Goal: Information Seeking & Learning: Compare options

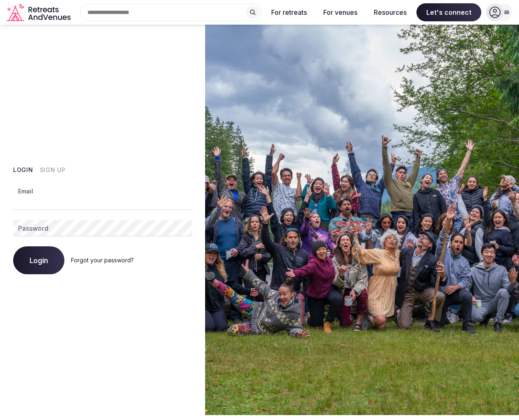
click at [65, 201] on input "Email" at bounding box center [102, 202] width 179 height 16
click at [175, 415] on com-1password-button at bounding box center [259, 415] width 519 height 0
type input "**********"
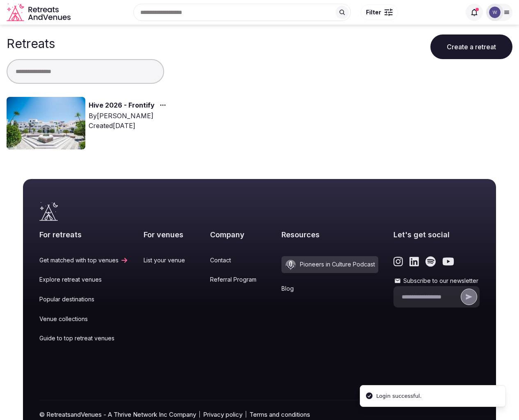
click at [57, 119] on img at bounding box center [46, 123] width 79 height 52
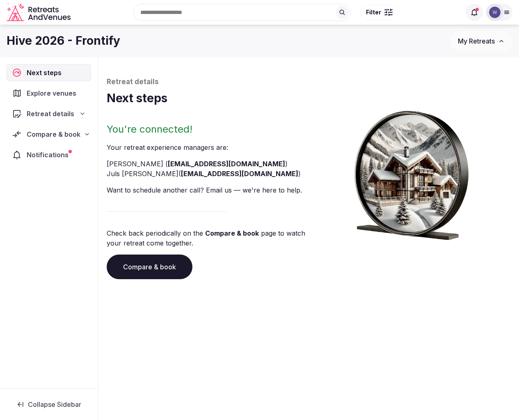
click at [39, 93] on span "Explore venues" at bounding box center [53, 93] width 52 height 10
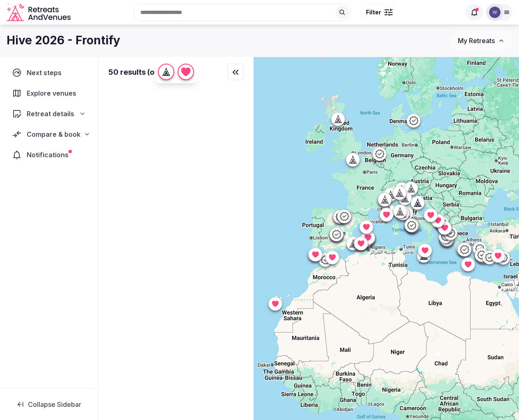
scroll to position [2, 0]
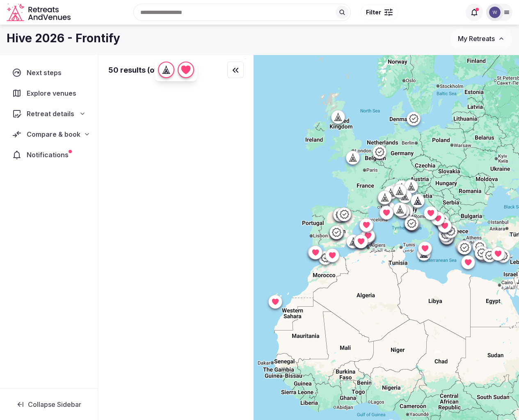
click at [59, 113] on span "Retreat details" at bounding box center [51, 114] width 48 height 10
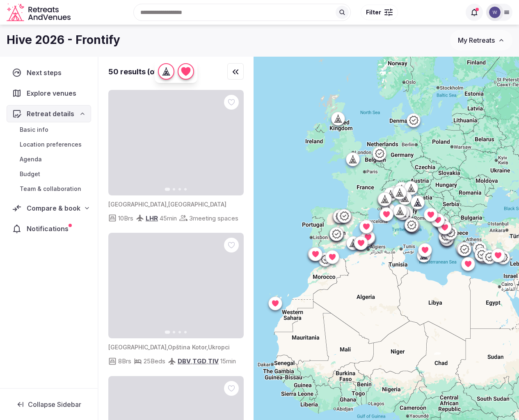
scroll to position [16, 0]
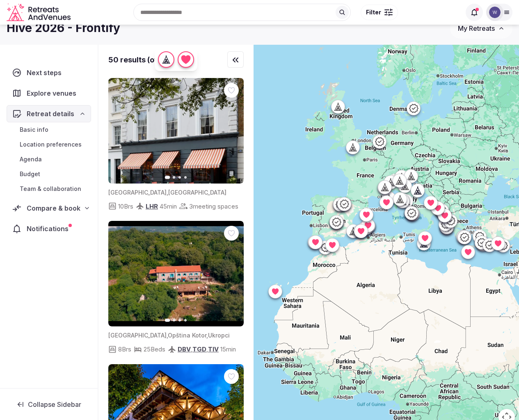
click at [69, 206] on span "Compare & book" at bounding box center [54, 208] width 54 height 10
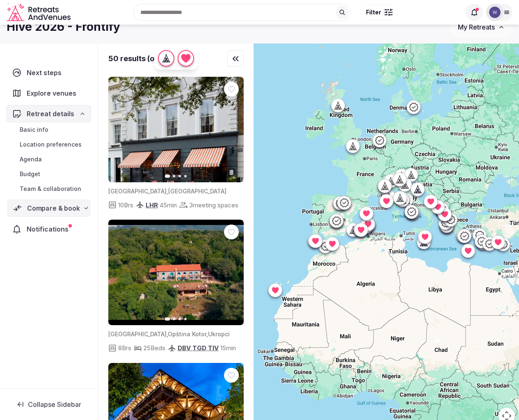
scroll to position [15, 0]
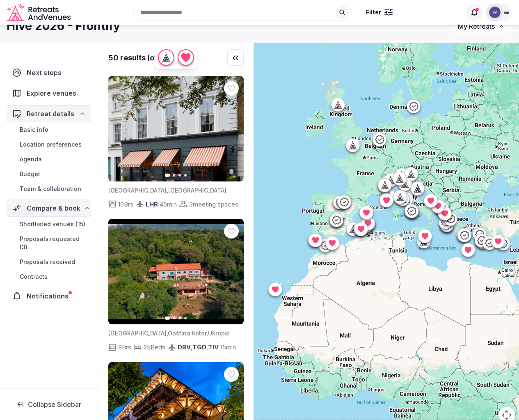
click at [43, 223] on span "Shortlisted venues (15)" at bounding box center [53, 224] width 66 height 8
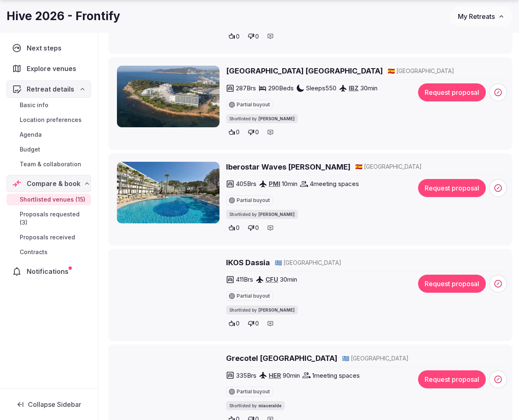
scroll to position [602, 0]
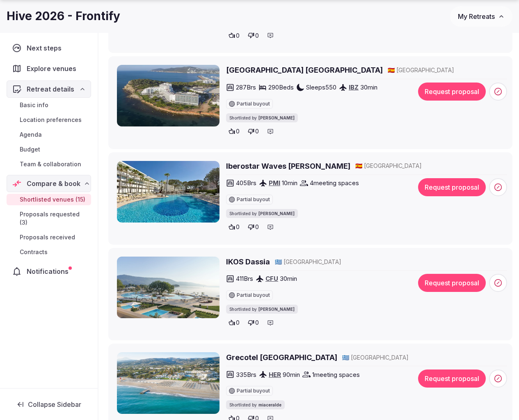
click at [157, 87] on img at bounding box center [168, 96] width 103 height 62
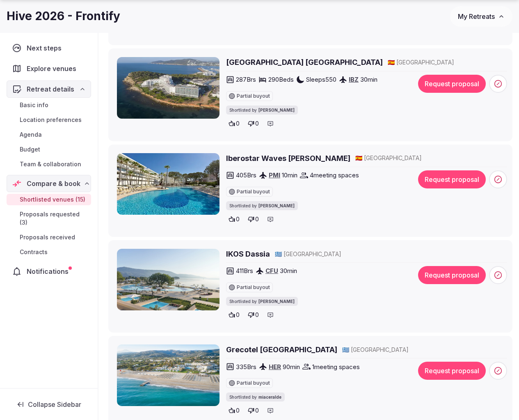
scroll to position [614, 0]
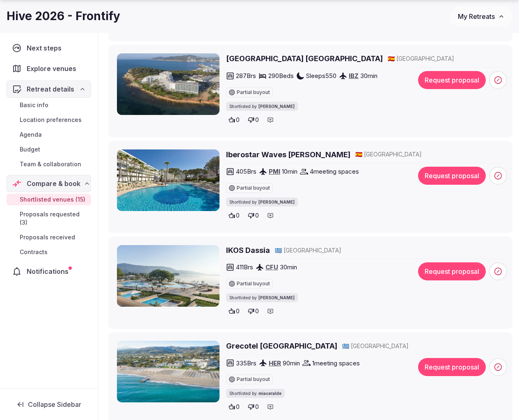
click at [244, 59] on h2 "Sol Beach House Ibiza" at bounding box center [304, 58] width 157 height 10
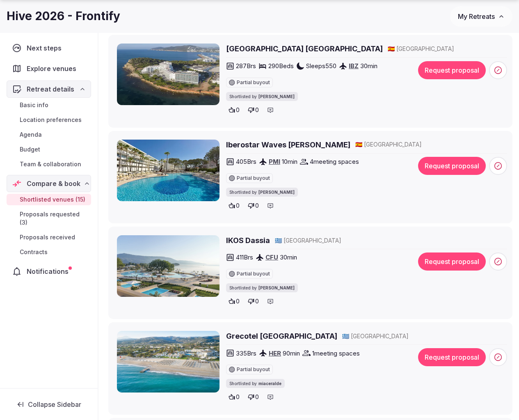
scroll to position [625, 0]
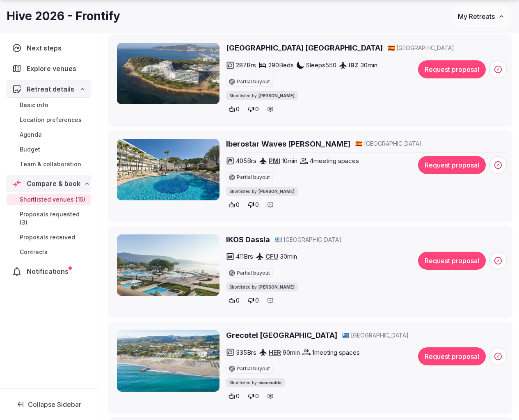
click at [246, 241] on h2 "IKOS Dassia" at bounding box center [248, 239] width 44 height 10
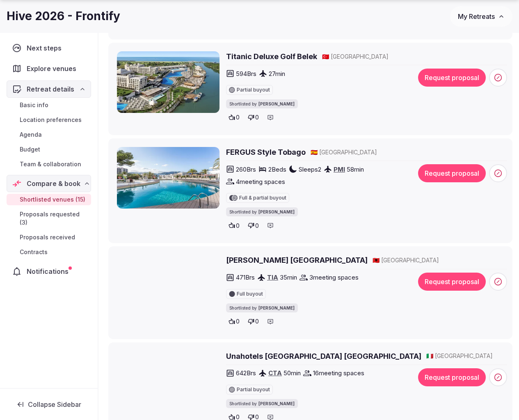
scroll to position [1000, 0]
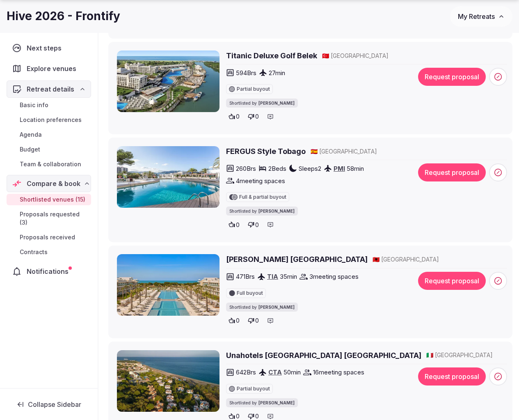
click at [244, 153] on h2 "FERGUS Style Tobago" at bounding box center [266, 151] width 80 height 10
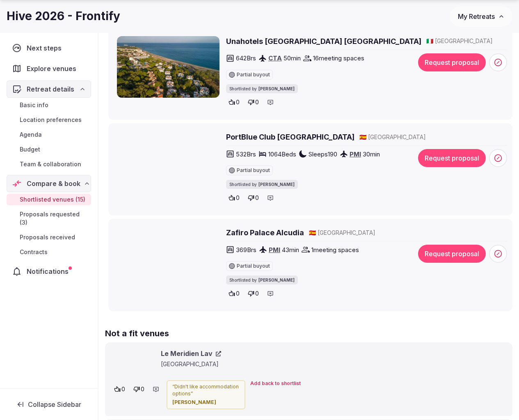
scroll to position [1314, 0]
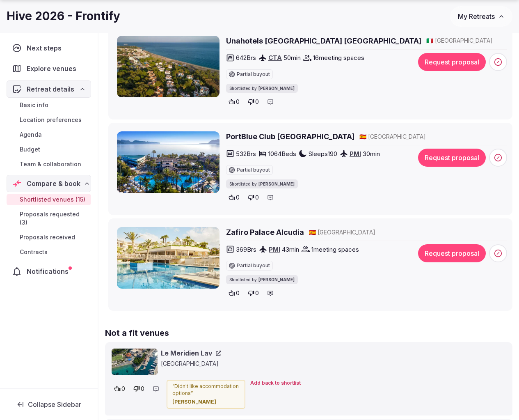
click at [302, 135] on h2 "PortBlue Club [GEOGRAPHIC_DATA]" at bounding box center [290, 136] width 128 height 10
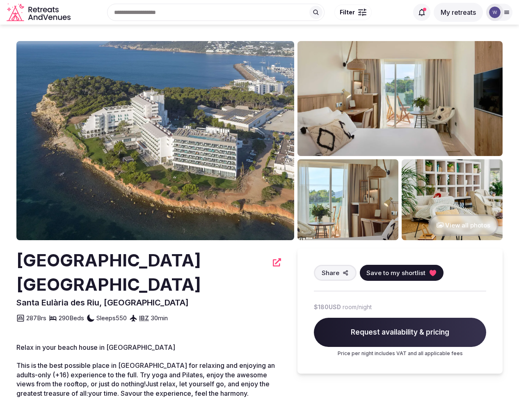
click at [475, 228] on button "View all photos" at bounding box center [463, 225] width 70 height 22
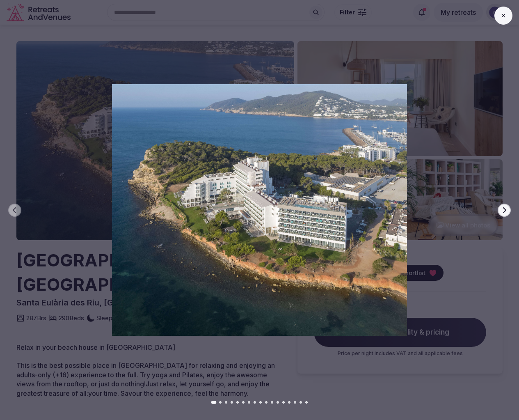
click at [502, 212] on icon "button" at bounding box center [504, 210] width 7 height 7
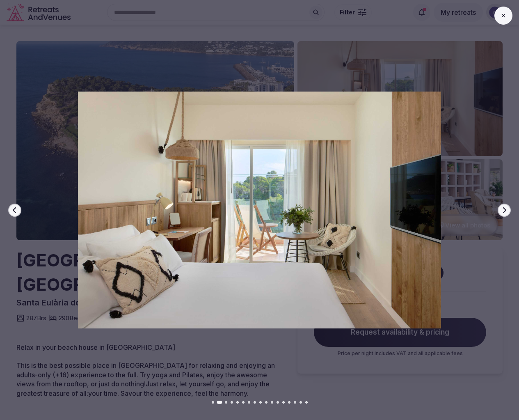
click at [502, 212] on icon "button" at bounding box center [504, 210] width 7 height 7
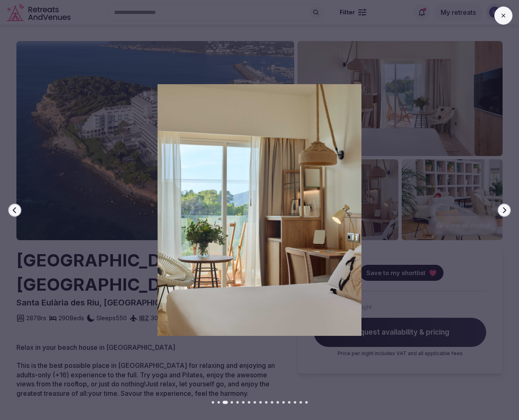
click at [502, 212] on icon "button" at bounding box center [504, 210] width 7 height 7
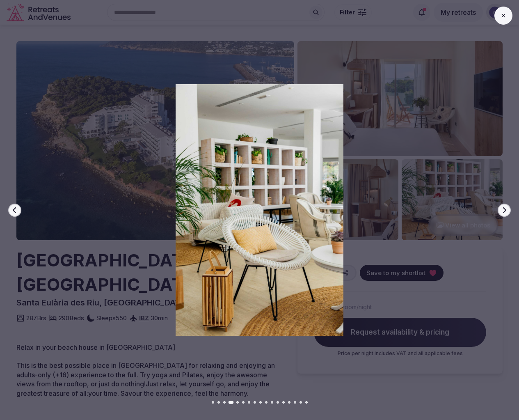
click at [502, 212] on icon "button" at bounding box center [504, 210] width 7 height 7
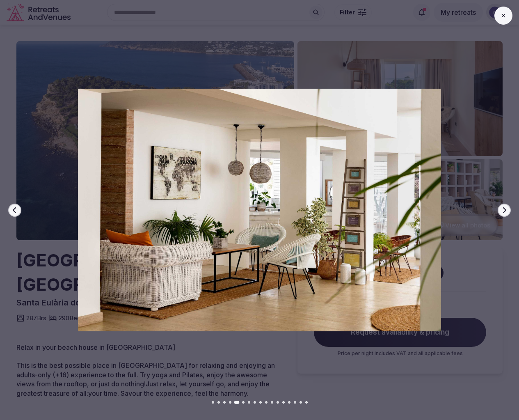
click at [502, 212] on icon "button" at bounding box center [504, 210] width 7 height 7
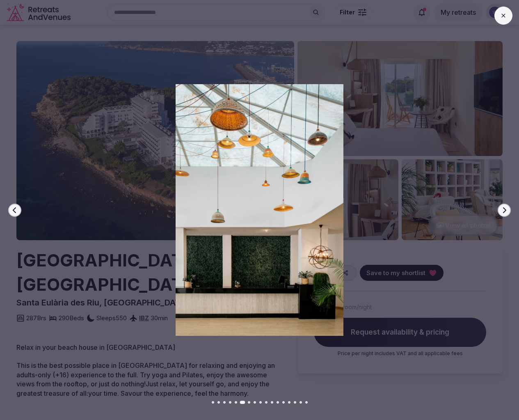
click at [502, 212] on icon "button" at bounding box center [504, 210] width 7 height 7
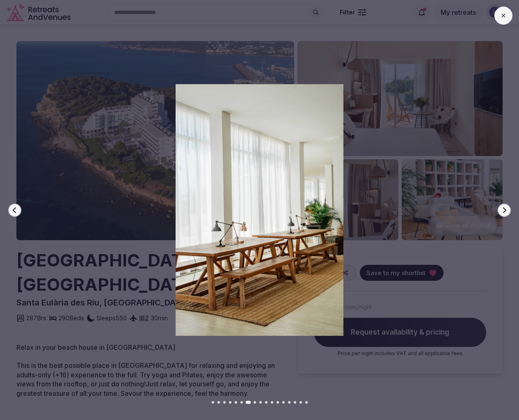
click at [502, 212] on icon "button" at bounding box center [504, 210] width 7 height 7
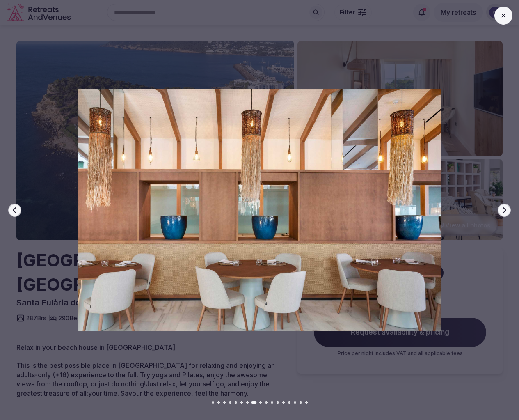
click at [502, 212] on icon "button" at bounding box center [504, 210] width 7 height 7
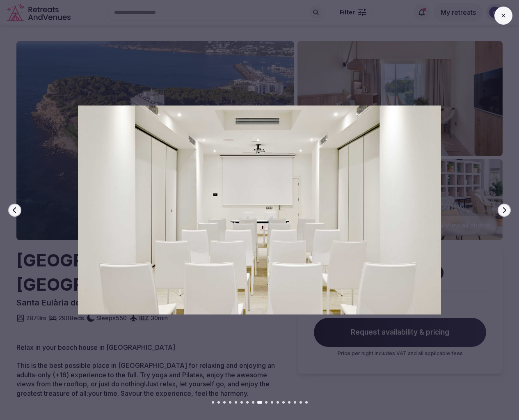
click at [502, 212] on icon "button" at bounding box center [504, 210] width 7 height 7
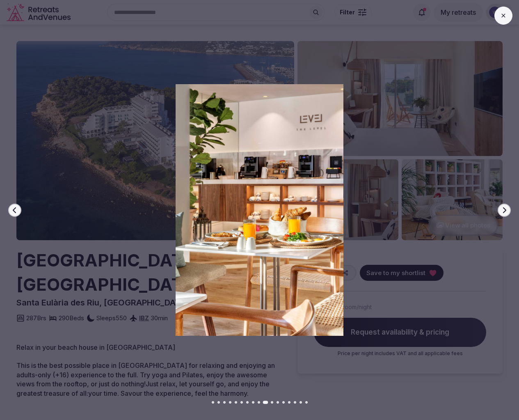
click at [502, 212] on icon "button" at bounding box center [504, 210] width 7 height 7
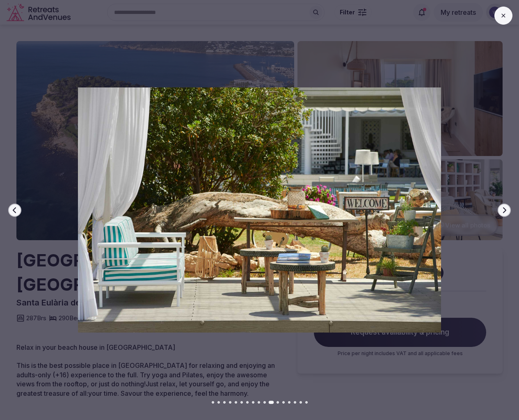
click at [502, 212] on icon "button" at bounding box center [504, 210] width 7 height 7
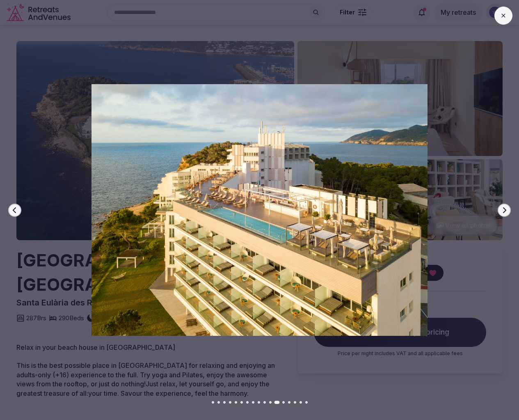
click at [502, 212] on icon "button" at bounding box center [504, 210] width 7 height 7
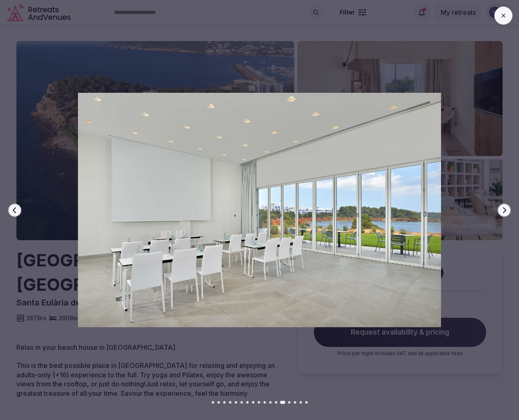
click at [502, 212] on icon "button" at bounding box center [504, 210] width 7 height 7
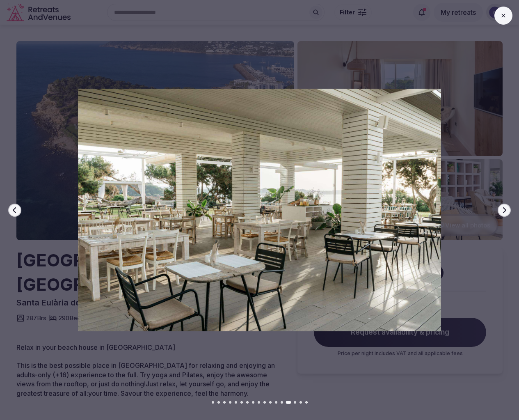
click at [502, 212] on icon "button" at bounding box center [504, 210] width 7 height 7
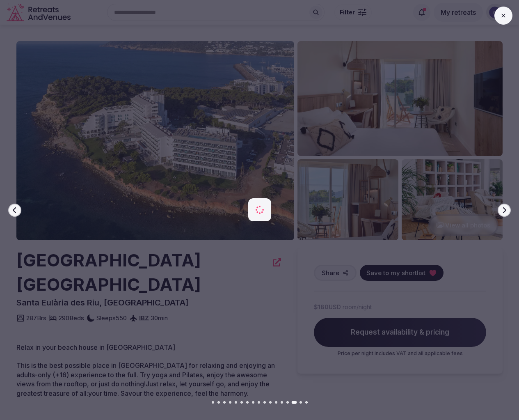
click at [502, 212] on icon "button" at bounding box center [504, 210] width 7 height 7
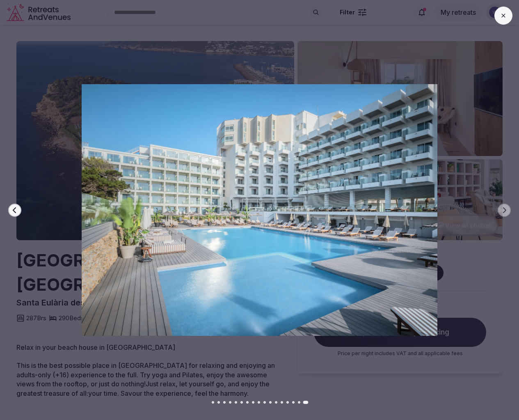
click at [509, 21] on button at bounding box center [503, 16] width 18 height 18
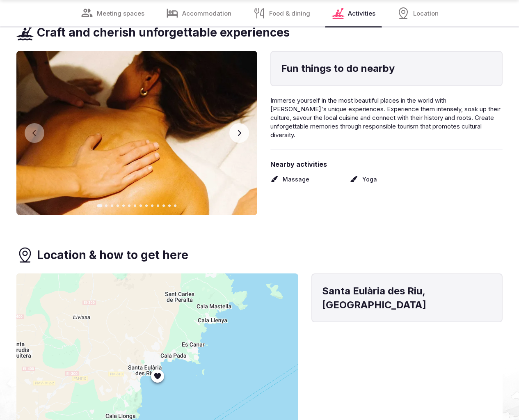
scroll to position [3299, 0]
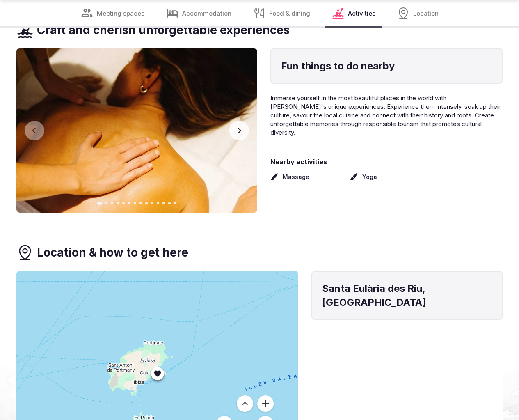
click at [265, 395] on button "Zoom in" at bounding box center [265, 403] width 16 height 16
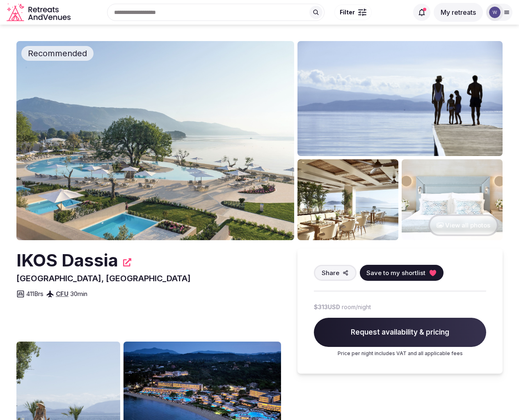
click at [464, 221] on button "View all photos" at bounding box center [463, 225] width 70 height 22
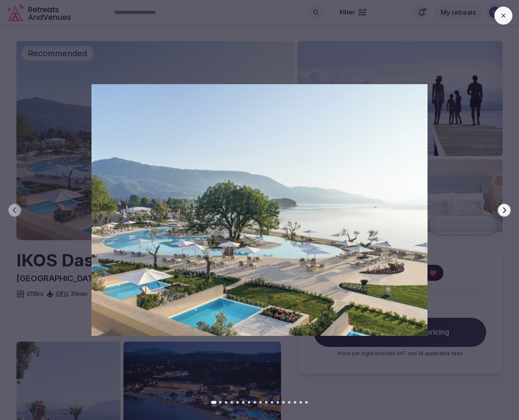
click at [504, 208] on icon "button" at bounding box center [504, 210] width 3 height 6
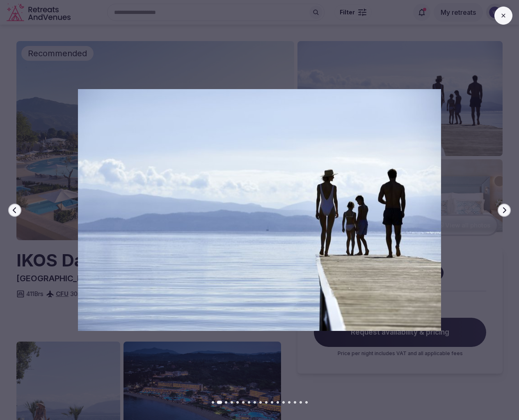
click at [504, 208] on icon "button" at bounding box center [504, 210] width 3 height 6
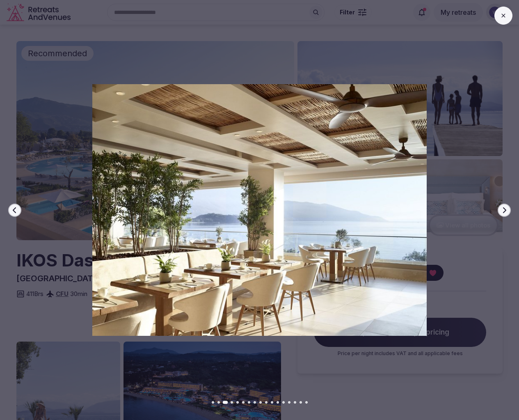
click at [504, 208] on icon "button" at bounding box center [504, 210] width 3 height 6
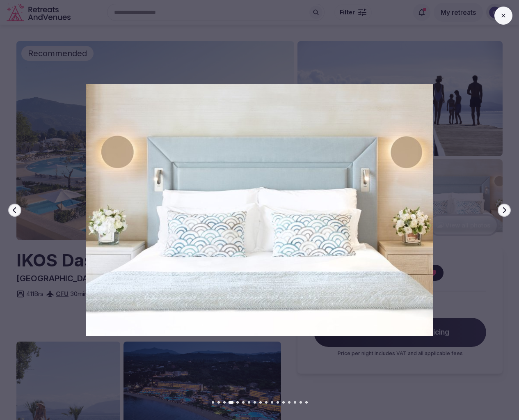
click at [504, 208] on icon "button" at bounding box center [504, 210] width 3 height 6
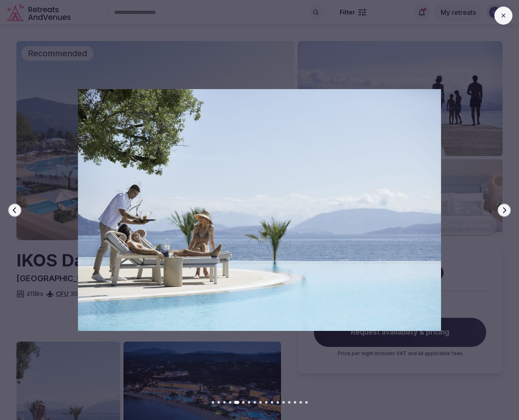
click at [504, 208] on icon "button" at bounding box center [504, 210] width 3 height 6
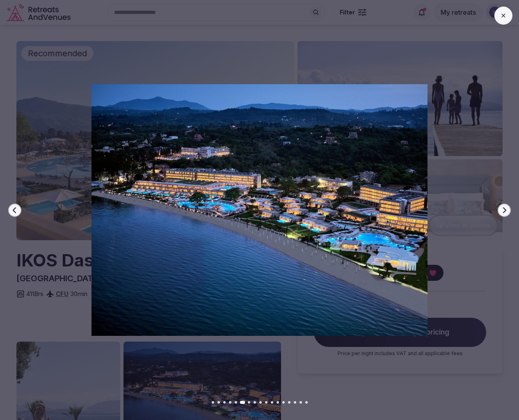
click at [504, 208] on icon "button" at bounding box center [504, 210] width 3 height 6
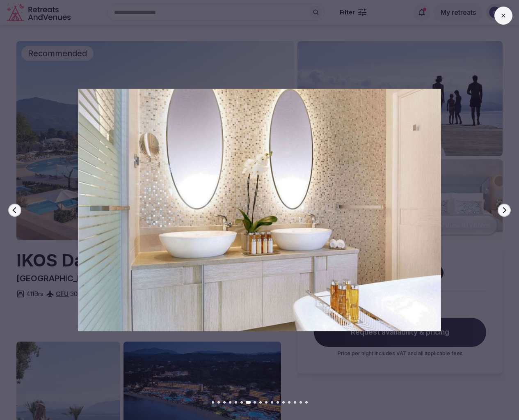
click at [504, 208] on icon "button" at bounding box center [504, 210] width 3 height 6
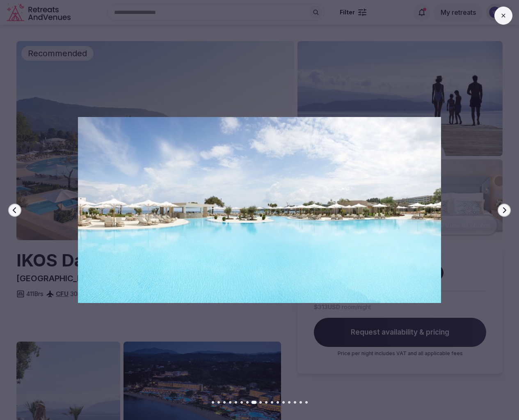
click at [504, 208] on icon "button" at bounding box center [504, 210] width 3 height 6
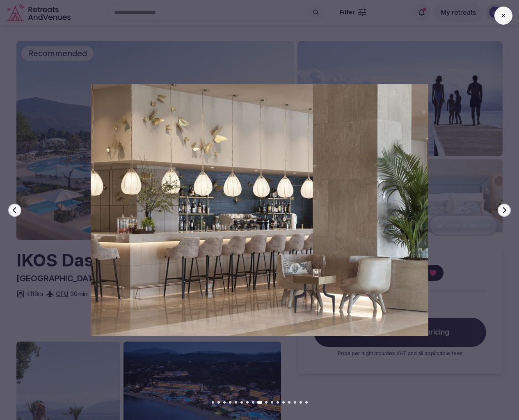
click at [504, 208] on icon "button" at bounding box center [504, 210] width 3 height 6
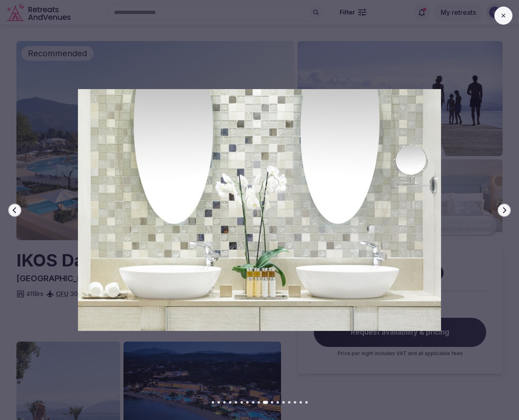
click at [504, 208] on icon "button" at bounding box center [504, 210] width 3 height 6
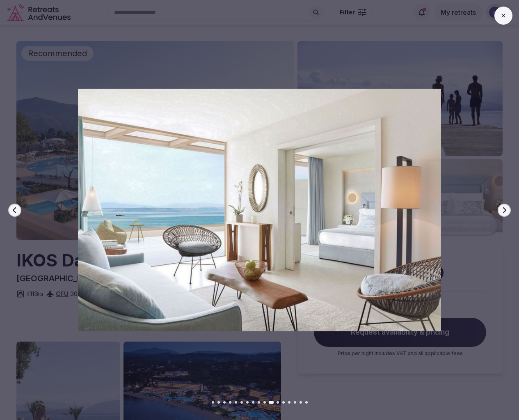
click at [504, 208] on icon "button" at bounding box center [504, 210] width 3 height 6
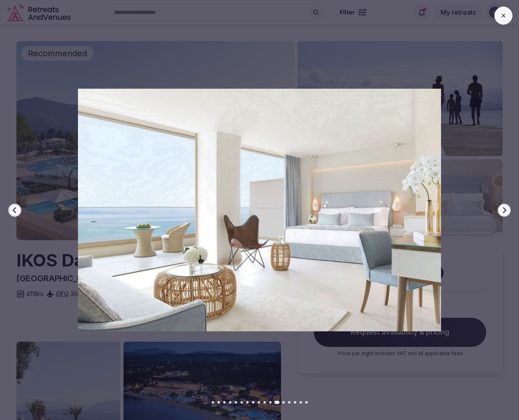
click at [504, 208] on icon "button" at bounding box center [504, 210] width 3 height 6
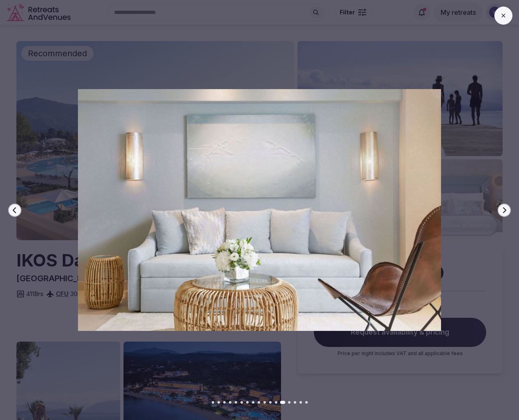
click at [504, 208] on icon "button" at bounding box center [504, 210] width 3 height 6
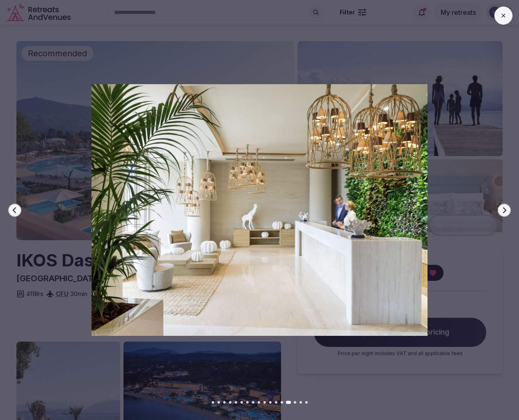
click at [504, 208] on icon "button" at bounding box center [504, 210] width 3 height 6
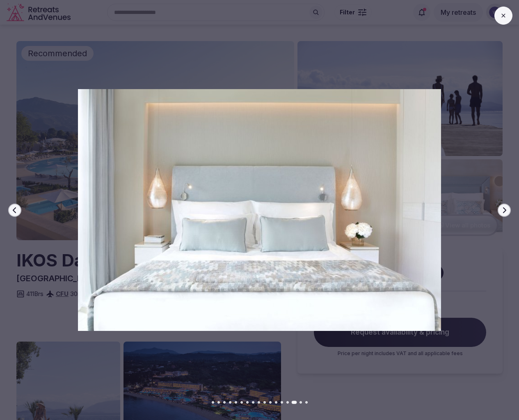
click at [504, 208] on icon "button" at bounding box center [504, 210] width 3 height 6
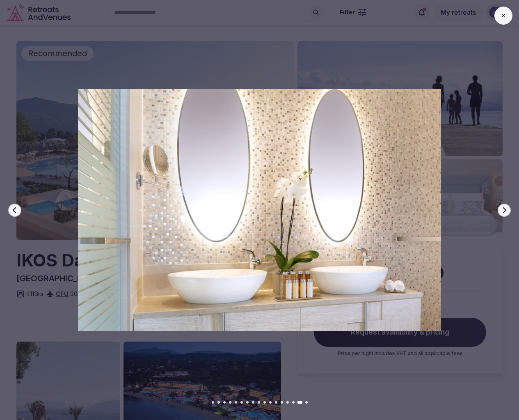
click at [504, 208] on icon "button" at bounding box center [504, 210] width 3 height 6
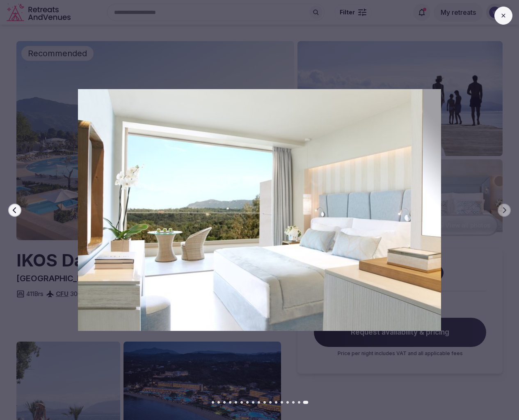
click at [506, 19] on button at bounding box center [503, 16] width 18 height 18
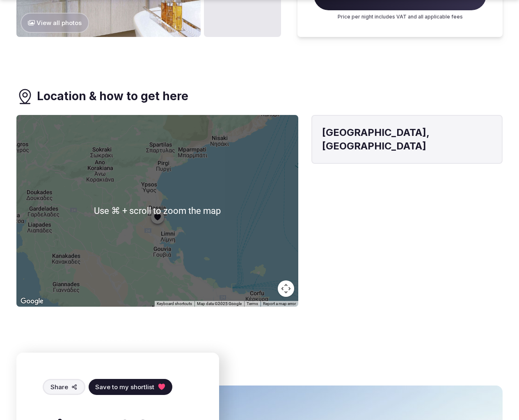
scroll to position [612, 0]
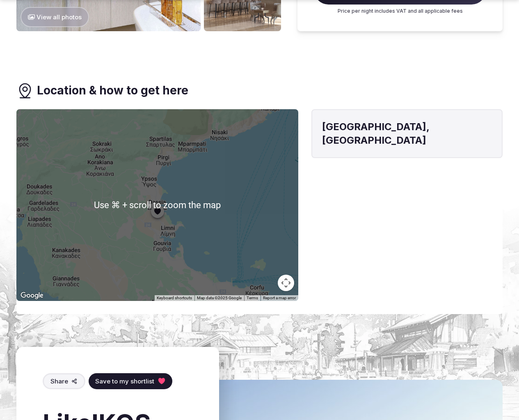
click at [288, 286] on button "Map camera controls" at bounding box center [286, 282] width 16 height 16
click at [267, 281] on button "Zoom out" at bounding box center [265, 282] width 16 height 16
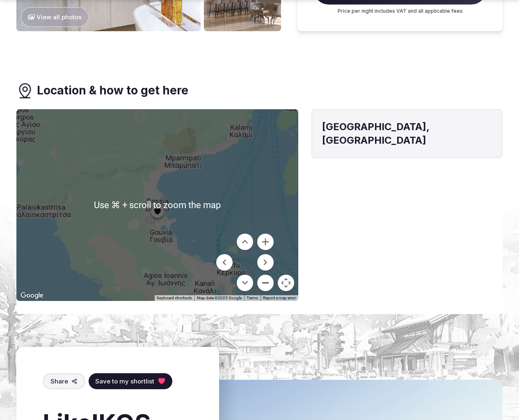
click at [267, 281] on button "Zoom out" at bounding box center [265, 282] width 16 height 16
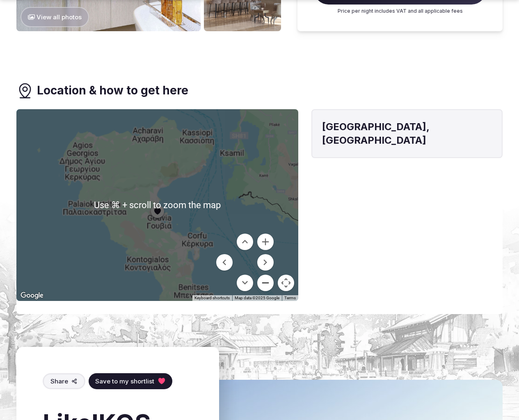
click at [267, 281] on button "Zoom out" at bounding box center [265, 282] width 16 height 16
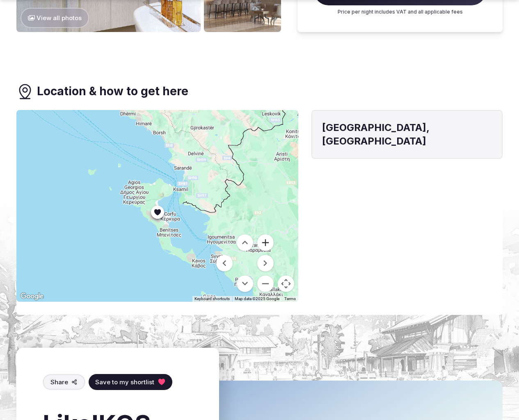
click at [266, 246] on button "Zoom in" at bounding box center [265, 242] width 16 height 16
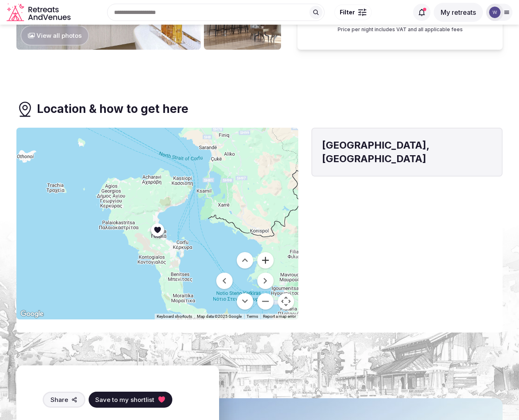
scroll to position [0, 0]
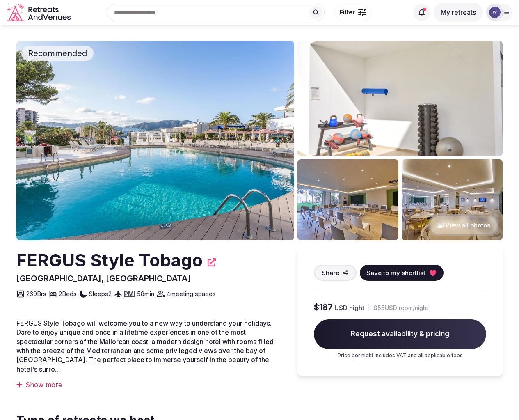
click at [456, 227] on button "View all photos" at bounding box center [463, 225] width 70 height 22
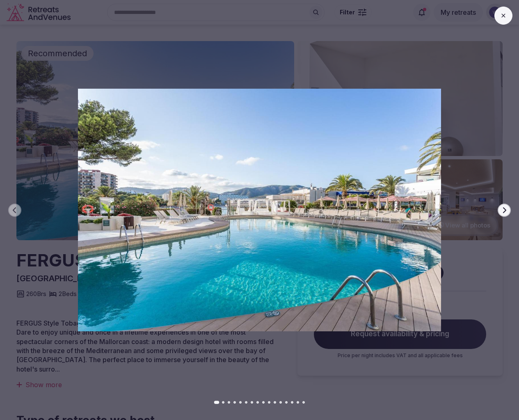
click at [503, 209] on icon "button" at bounding box center [504, 210] width 7 height 7
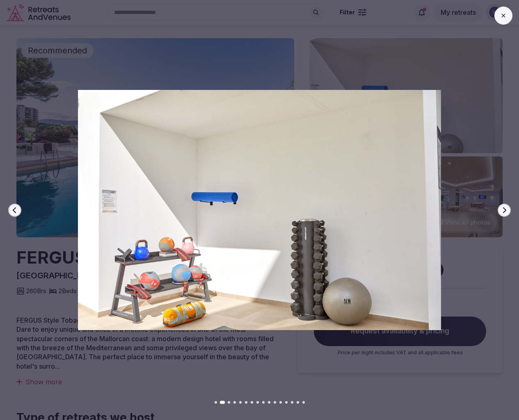
click at [503, 209] on icon "button" at bounding box center [504, 210] width 7 height 7
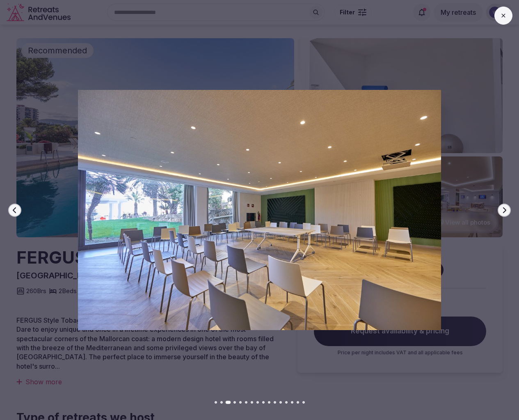
scroll to position [5, 0]
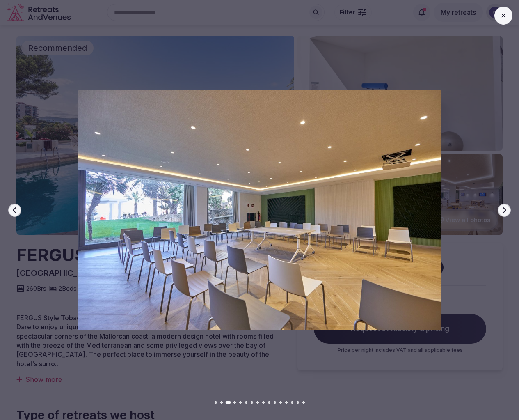
click at [503, 209] on icon "button" at bounding box center [504, 210] width 7 height 7
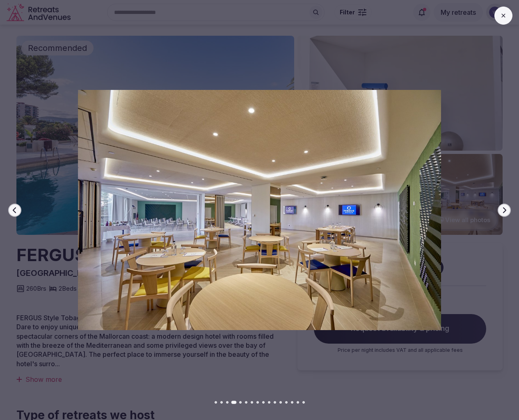
click at [503, 209] on icon "button" at bounding box center [504, 210] width 7 height 7
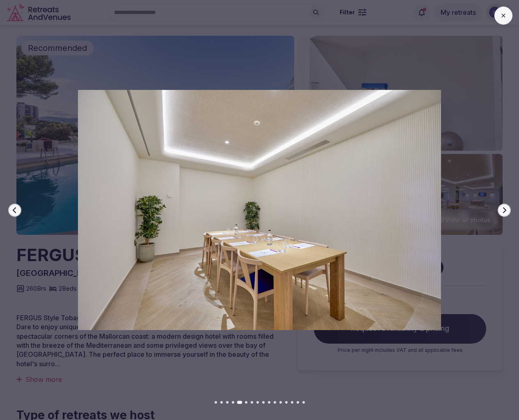
click at [503, 209] on icon "button" at bounding box center [504, 210] width 7 height 7
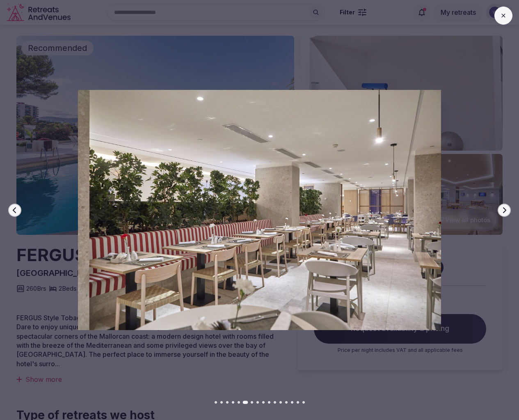
click at [503, 209] on icon "button" at bounding box center [504, 210] width 7 height 7
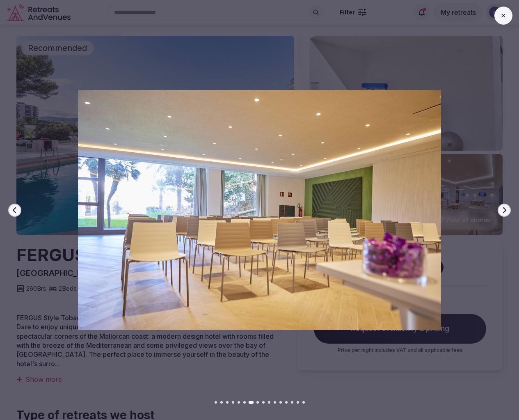
click at [503, 209] on icon "button" at bounding box center [504, 210] width 7 height 7
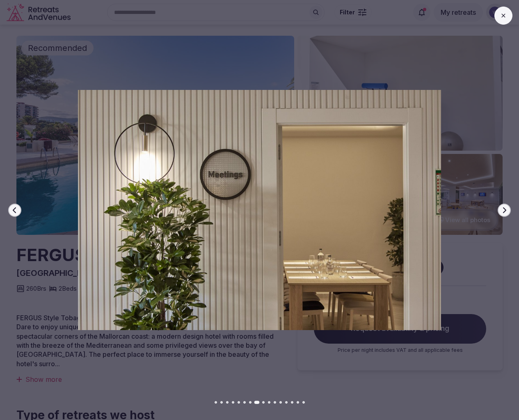
click at [503, 209] on icon "button" at bounding box center [504, 210] width 7 height 7
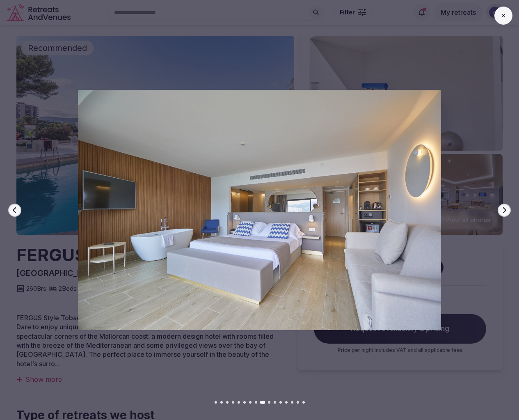
click at [503, 209] on icon "button" at bounding box center [504, 210] width 7 height 7
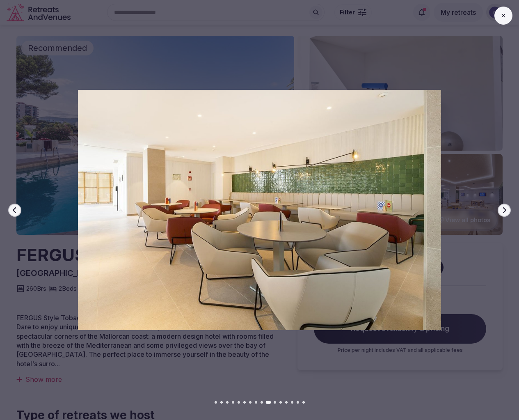
click at [503, 209] on icon "button" at bounding box center [504, 210] width 7 height 7
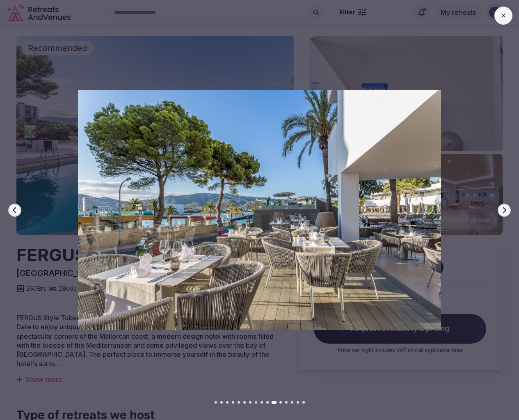
click at [503, 209] on icon "button" at bounding box center [504, 210] width 7 height 7
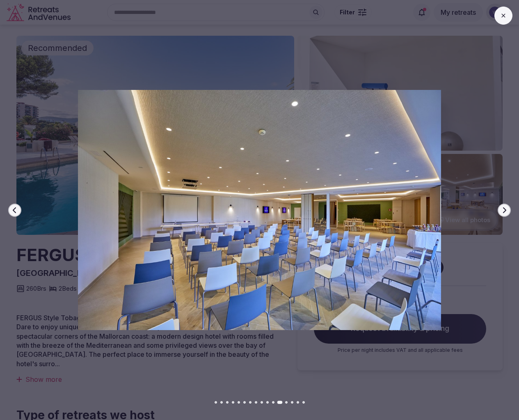
click at [503, 209] on icon "button" at bounding box center [504, 210] width 7 height 7
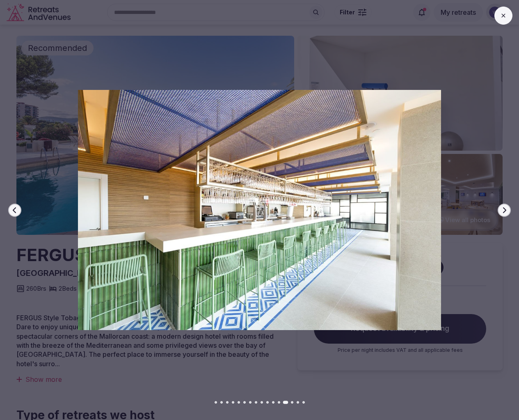
click at [503, 209] on icon "button" at bounding box center [504, 210] width 7 height 7
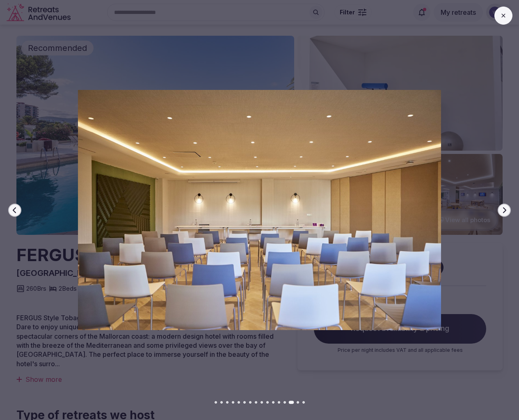
click at [503, 209] on icon "button" at bounding box center [504, 210] width 7 height 7
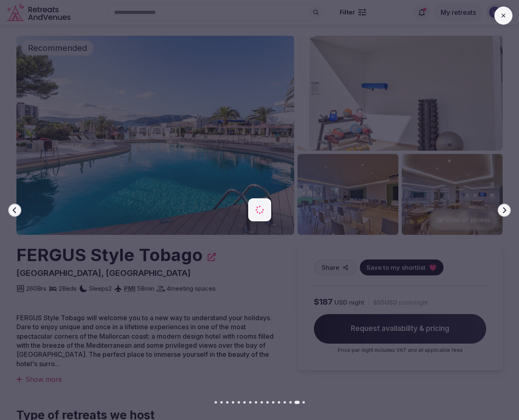
click at [503, 209] on icon "button" at bounding box center [504, 210] width 7 height 7
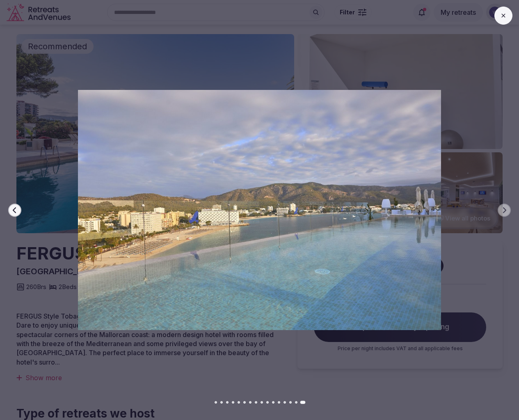
click at [510, 18] on button at bounding box center [503, 16] width 18 height 18
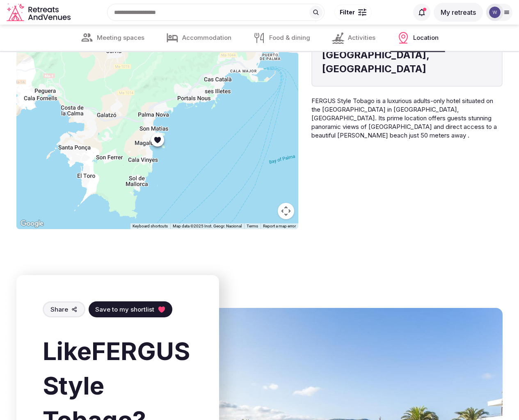
scroll to position [1908, 0]
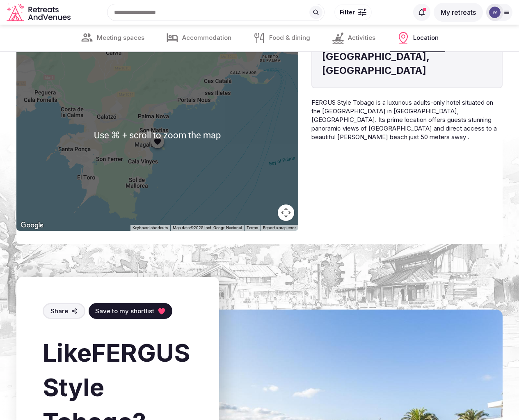
click at [291, 210] on button "Map camera controls" at bounding box center [286, 212] width 16 height 16
click at [265, 210] on button "Zoom out" at bounding box center [265, 212] width 16 height 16
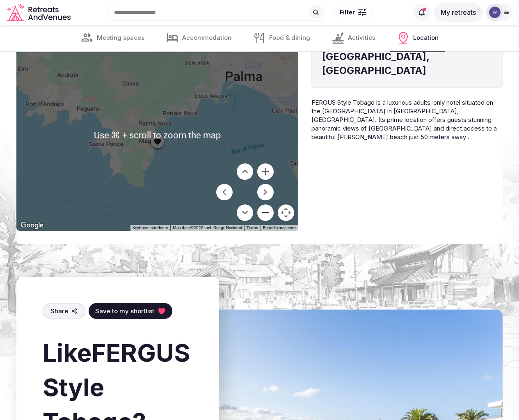
click at [265, 210] on button "Zoom out" at bounding box center [265, 212] width 16 height 16
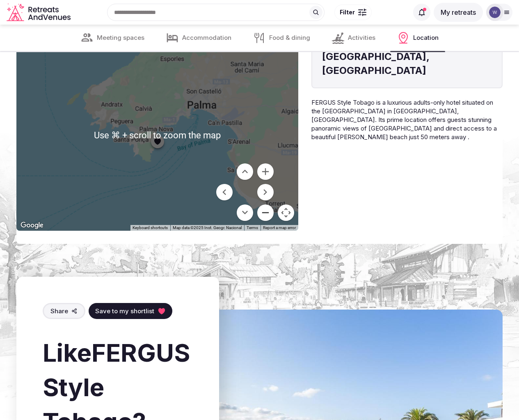
click at [265, 210] on button "Zoom out" at bounding box center [265, 212] width 16 height 16
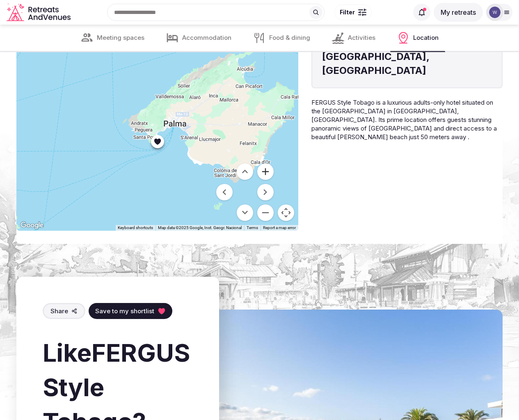
click at [265, 163] on button "Zoom in" at bounding box center [265, 171] width 16 height 16
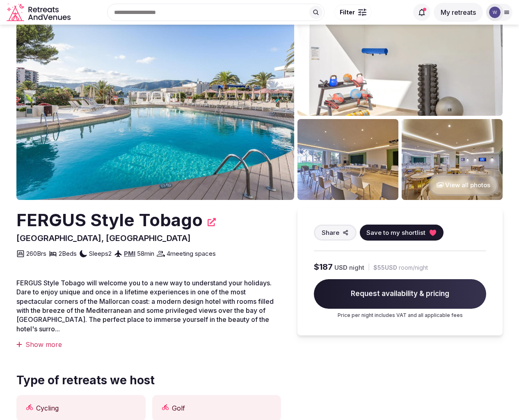
scroll to position [0, 0]
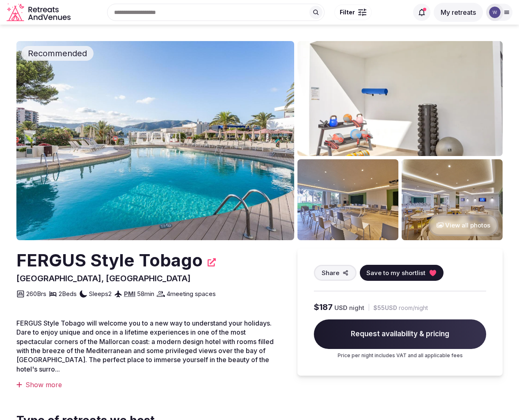
click at [469, 221] on button "View all photos" at bounding box center [463, 225] width 70 height 22
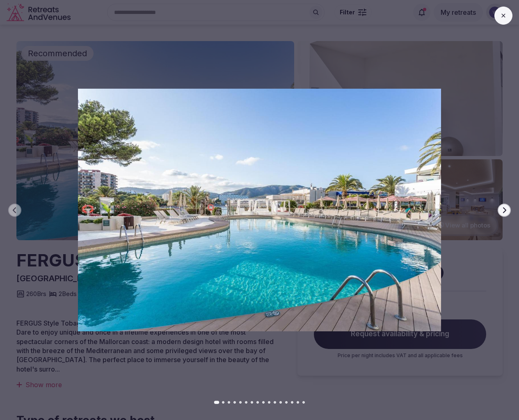
click at [503, 209] on icon "button" at bounding box center [504, 210] width 7 height 7
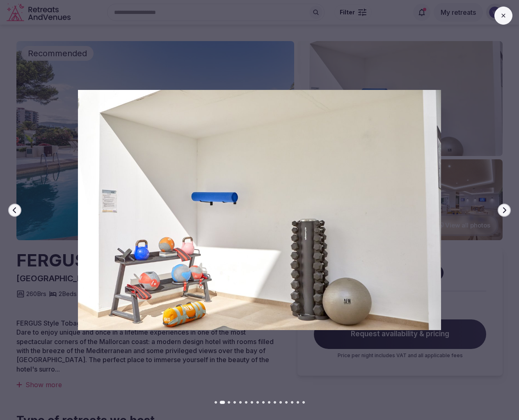
click at [503, 209] on icon "button" at bounding box center [504, 210] width 7 height 7
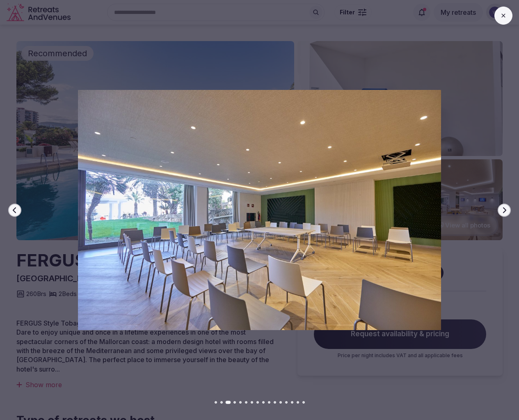
click at [503, 209] on icon "button" at bounding box center [504, 210] width 7 height 7
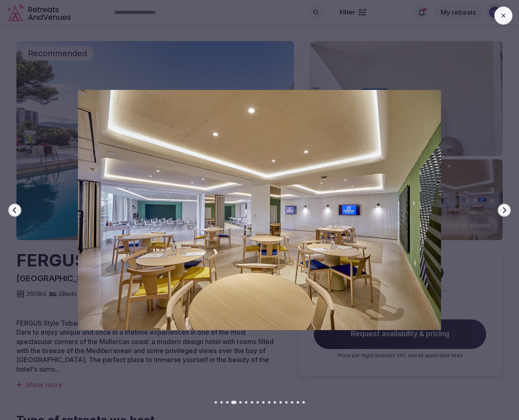
click at [503, 209] on icon "button" at bounding box center [504, 210] width 7 height 7
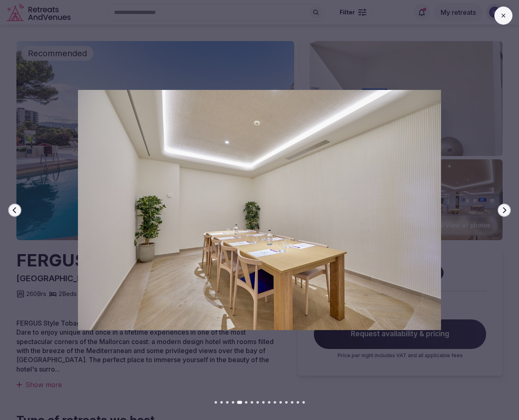
click at [503, 209] on icon "button" at bounding box center [504, 210] width 7 height 7
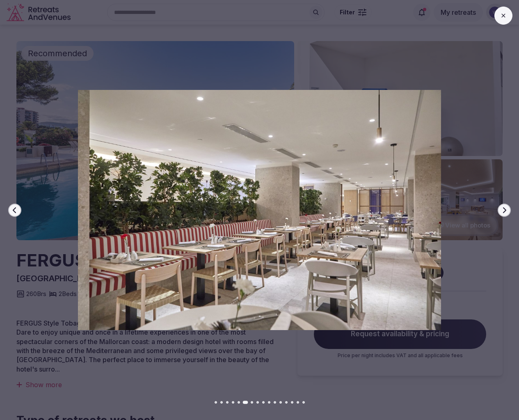
click at [503, 209] on icon "button" at bounding box center [504, 210] width 7 height 7
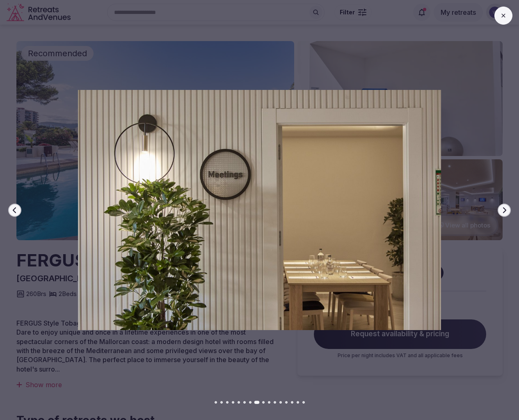
click at [503, 209] on icon "button" at bounding box center [504, 210] width 7 height 7
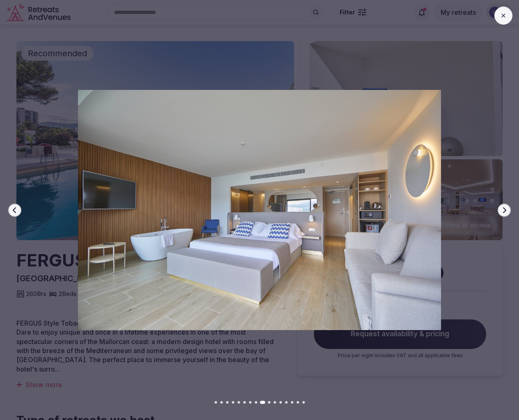
click at [503, 209] on icon "button" at bounding box center [504, 210] width 7 height 7
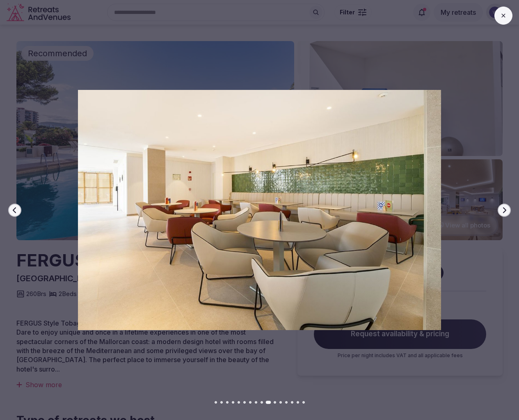
click at [502, 14] on icon at bounding box center [503, 15] width 7 height 7
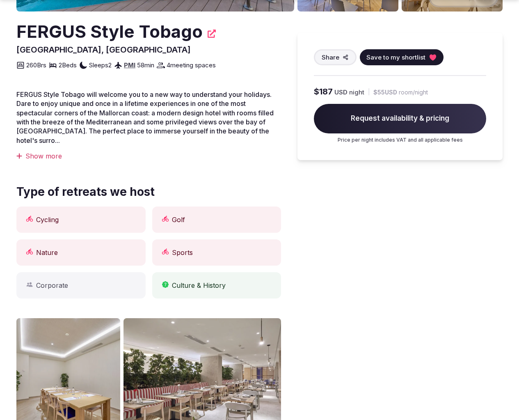
scroll to position [234, 0]
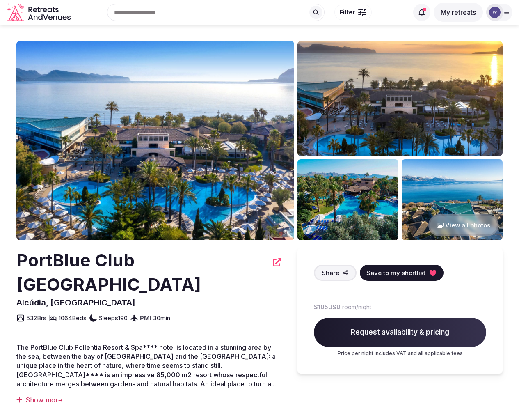
click at [463, 224] on button "View all photos" at bounding box center [463, 225] width 70 height 22
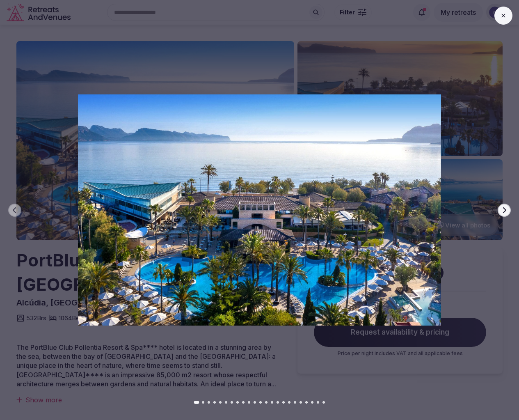
click at [504, 212] on icon "button" at bounding box center [504, 210] width 7 height 7
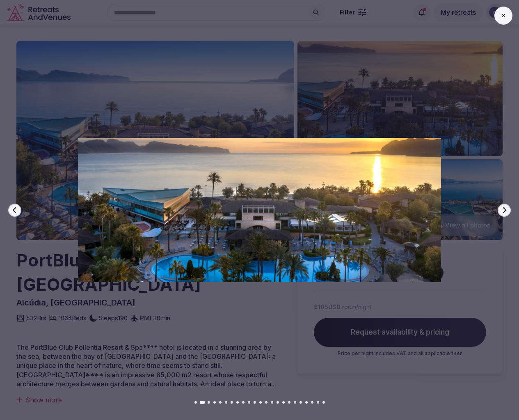
click at [504, 211] on icon "button" at bounding box center [504, 210] width 3 height 6
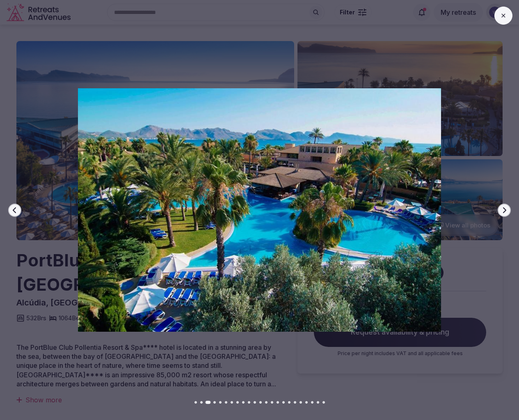
click at [505, 211] on icon "button" at bounding box center [504, 210] width 3 height 6
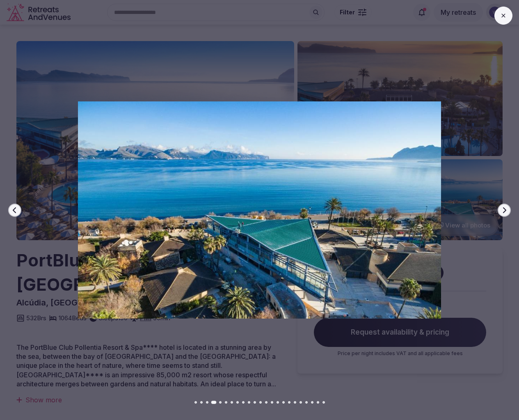
click at [505, 211] on icon "button" at bounding box center [504, 210] width 3 height 6
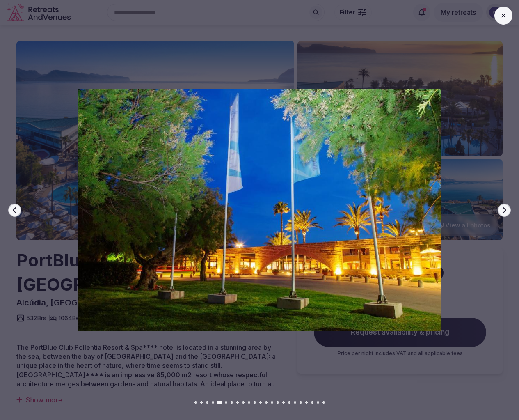
click at [503, 211] on icon "button" at bounding box center [504, 210] width 7 height 7
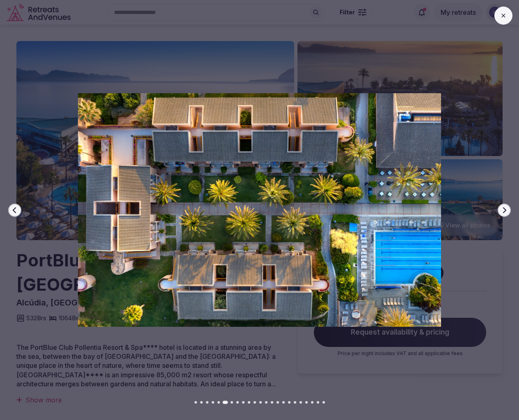
click at [503, 211] on icon "button" at bounding box center [504, 210] width 7 height 7
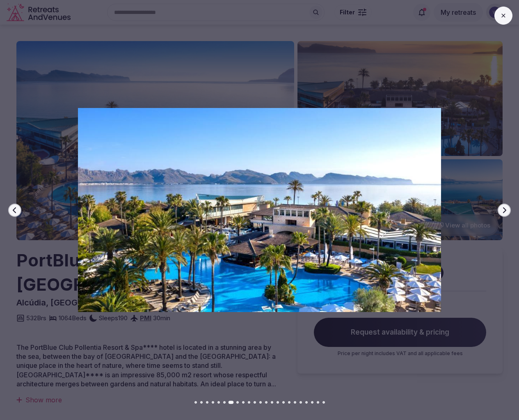
click at [503, 211] on icon "button" at bounding box center [504, 210] width 7 height 7
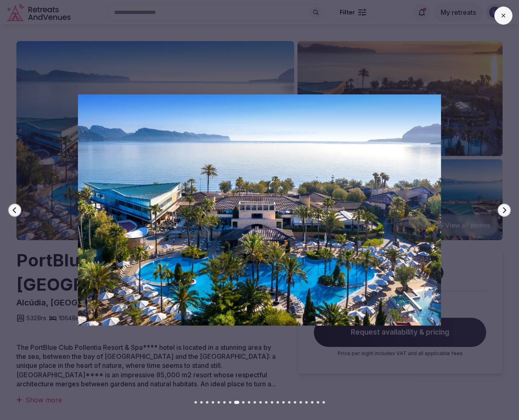
click at [503, 211] on icon "button" at bounding box center [504, 210] width 7 height 7
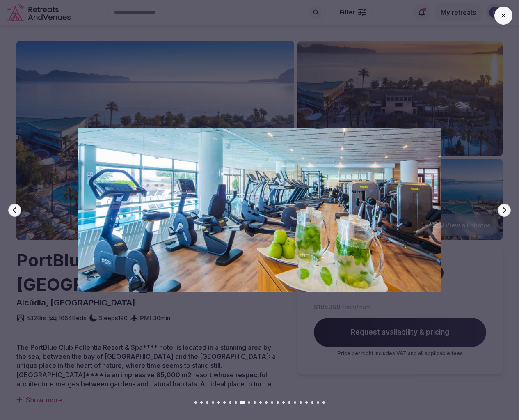
click at [502, 16] on icon at bounding box center [503, 16] width 4 height 4
